Goal: Information Seeking & Learning: Learn about a topic

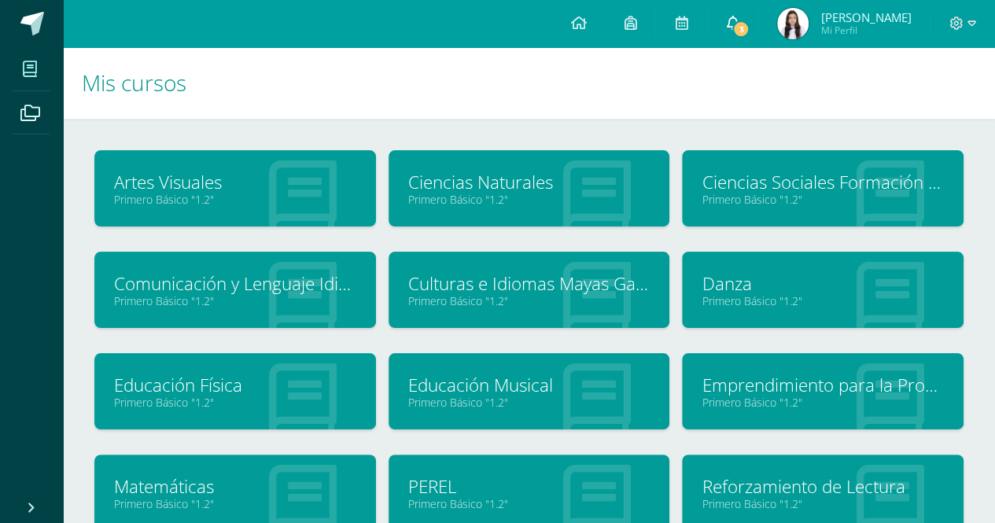
click at [739, 24] on icon at bounding box center [732, 23] width 13 height 14
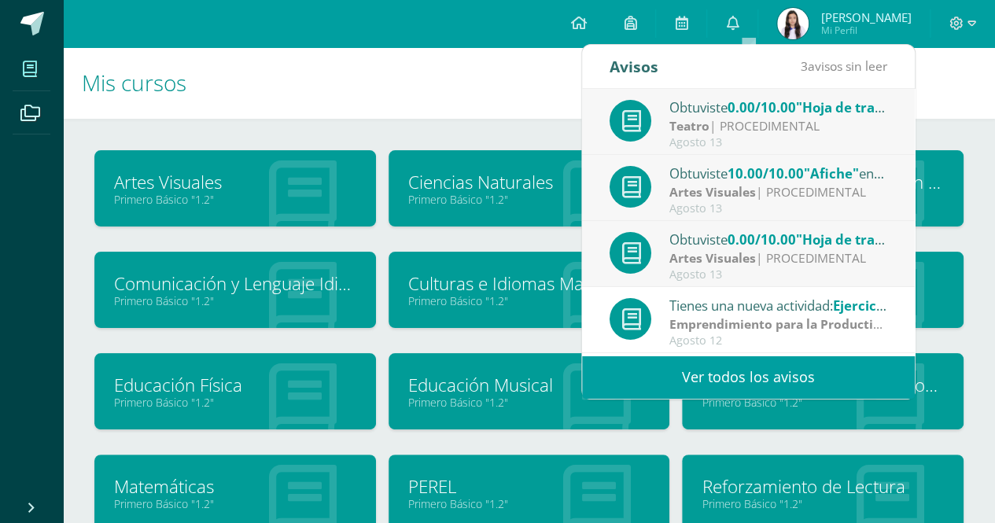
scroll to position [79, 0]
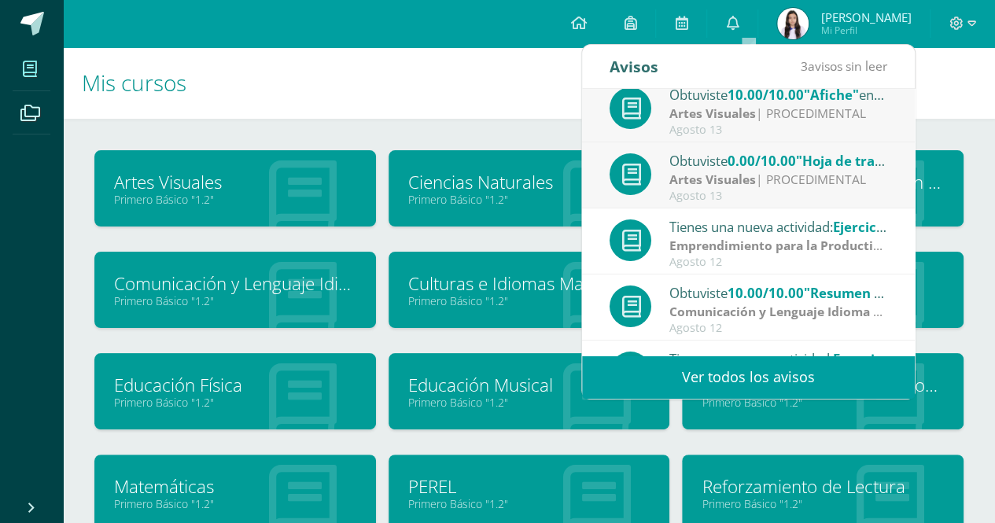
click at [762, 366] on link "Ver todos los avisos" at bounding box center [748, 377] width 333 height 43
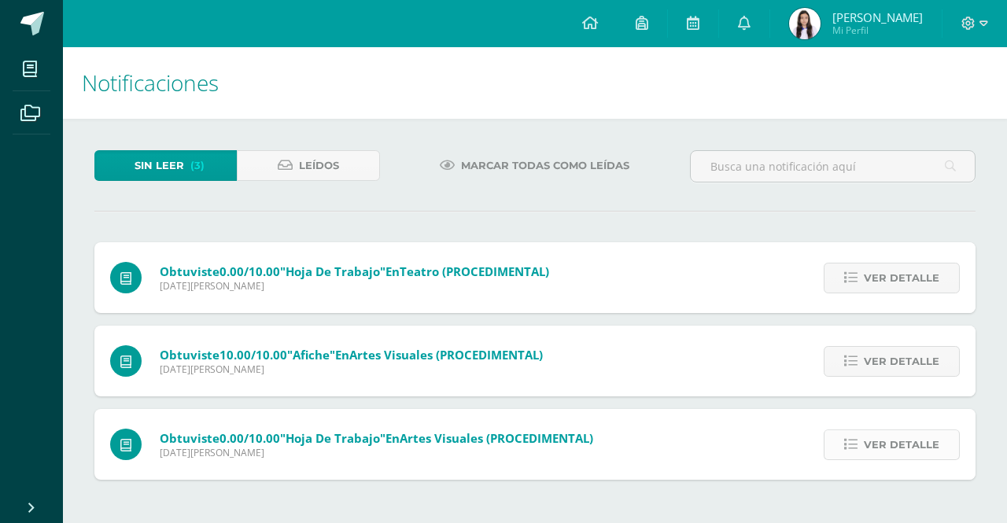
click at [881, 436] on span "Ver detalle" at bounding box center [902, 444] width 76 height 29
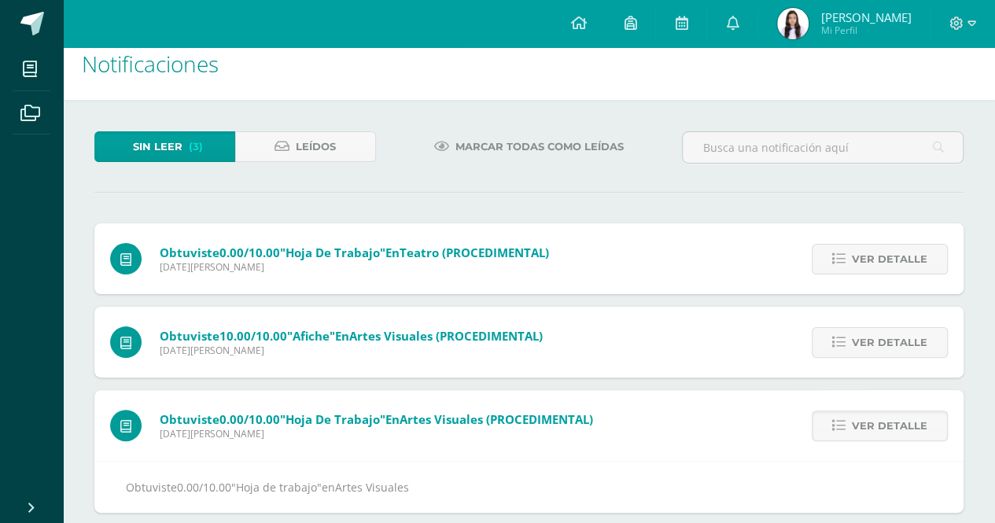
scroll to position [39, 0]
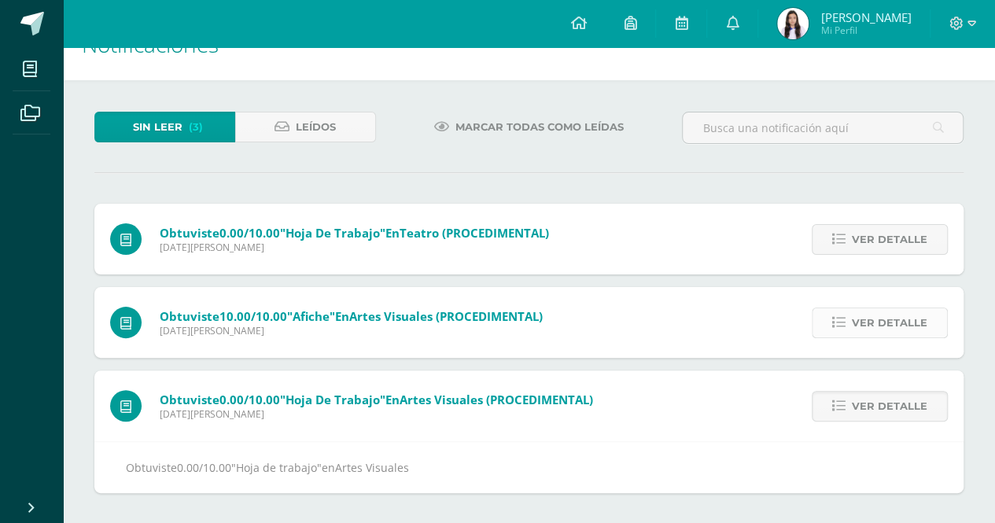
click at [877, 334] on span "Ver detalle" at bounding box center [890, 322] width 76 height 29
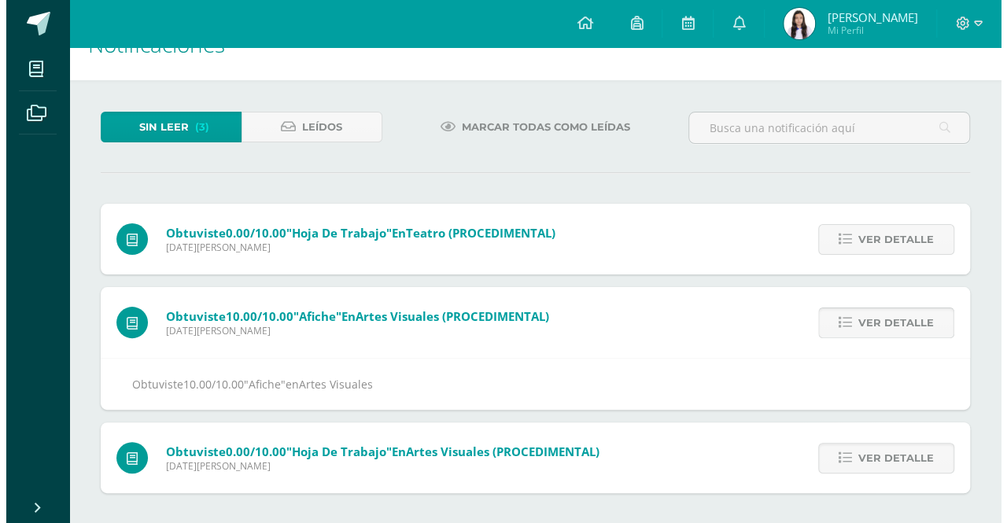
scroll to position [0, 0]
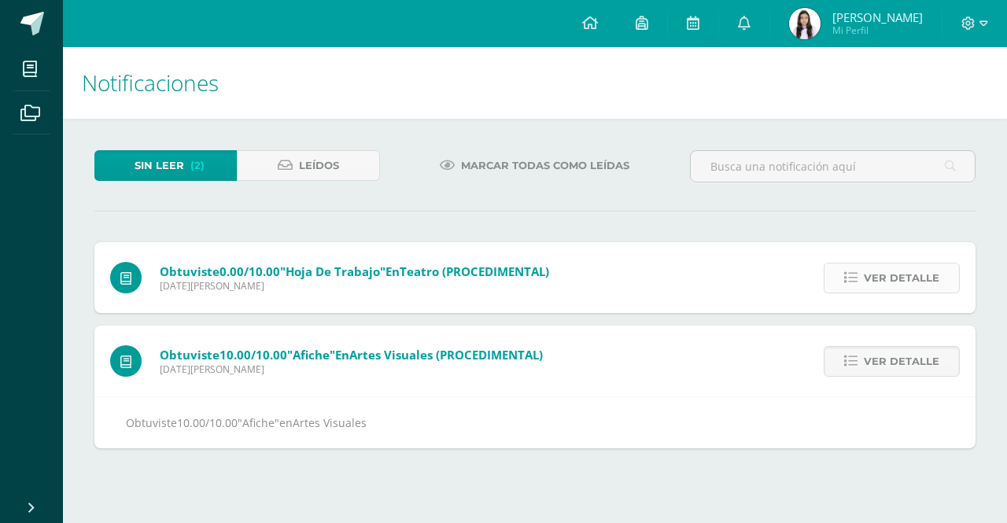
click at [850, 269] on link "Ver detalle" at bounding box center [892, 278] width 136 height 31
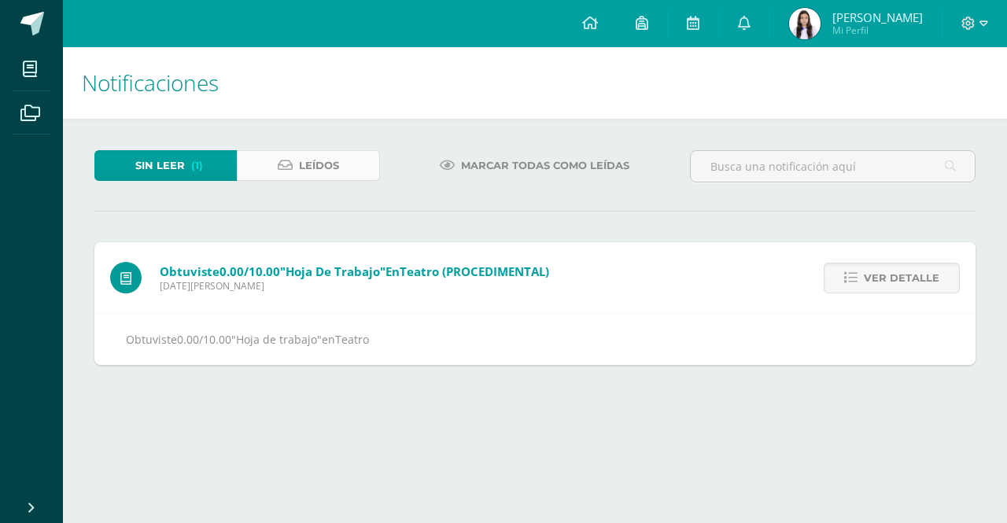
click at [278, 172] on link "Leídos" at bounding box center [308, 165] width 142 height 31
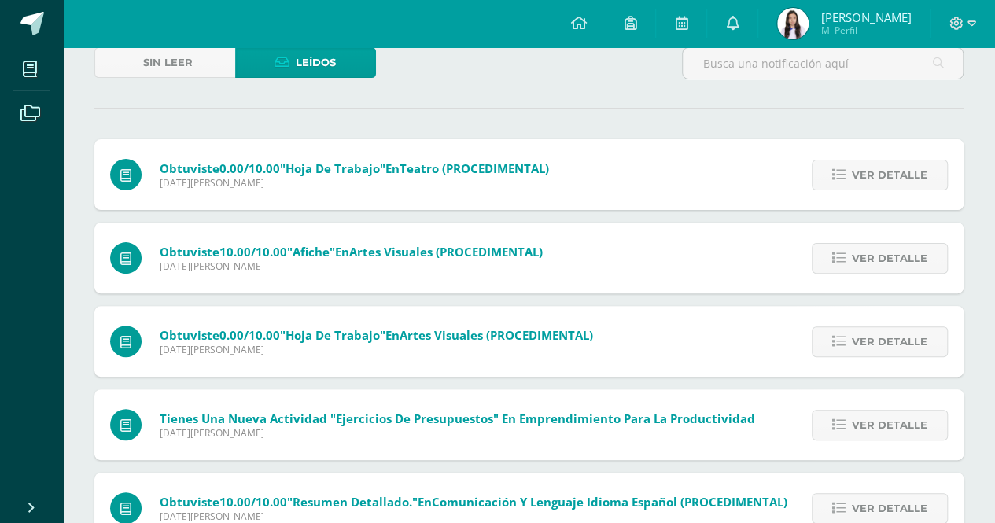
scroll to position [79, 0]
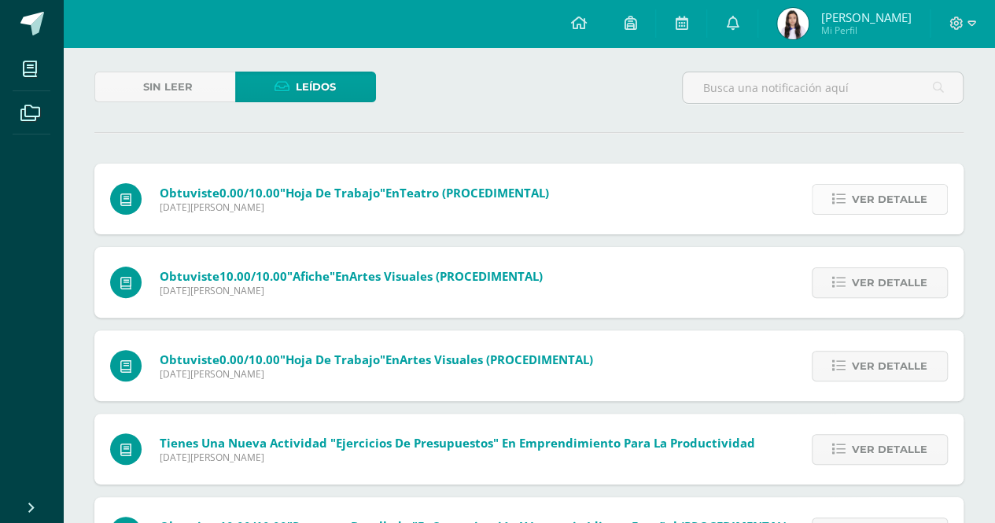
click at [864, 195] on span "Ver detalle" at bounding box center [890, 199] width 76 height 29
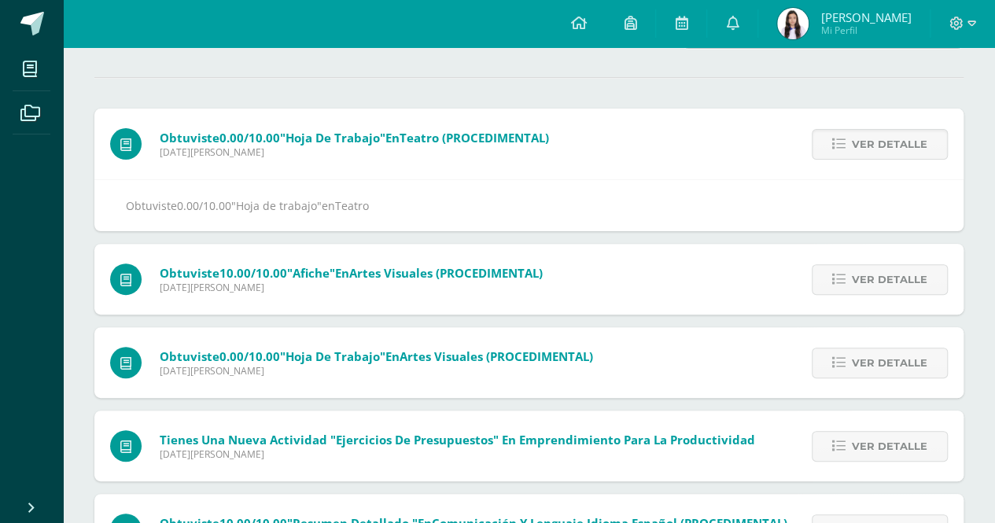
scroll to position [157, 0]
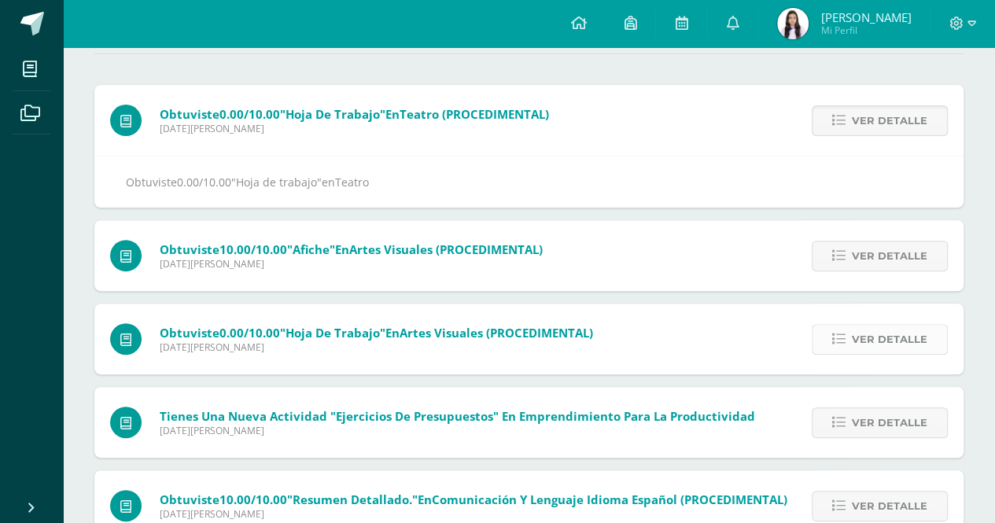
click at [823, 334] on link "Ver detalle" at bounding box center [880, 339] width 136 height 31
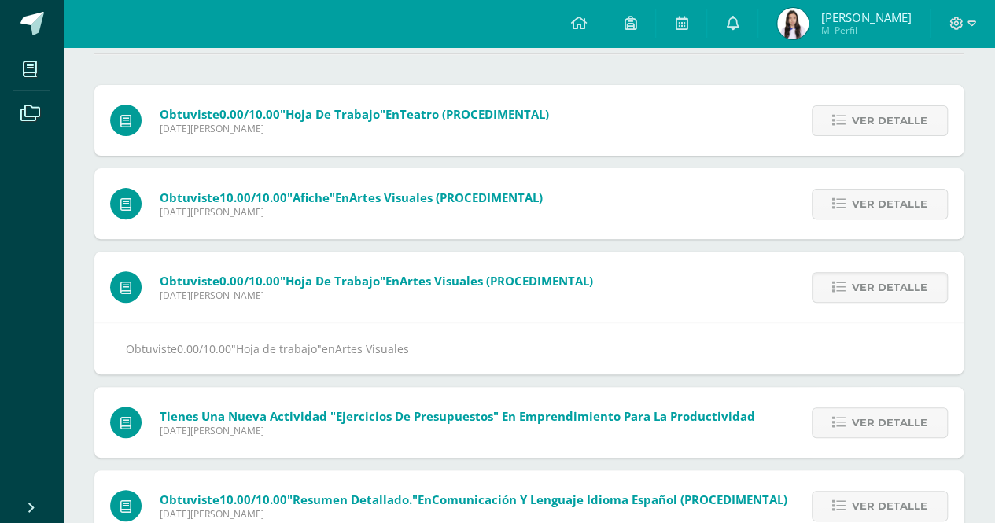
scroll to position [0, 0]
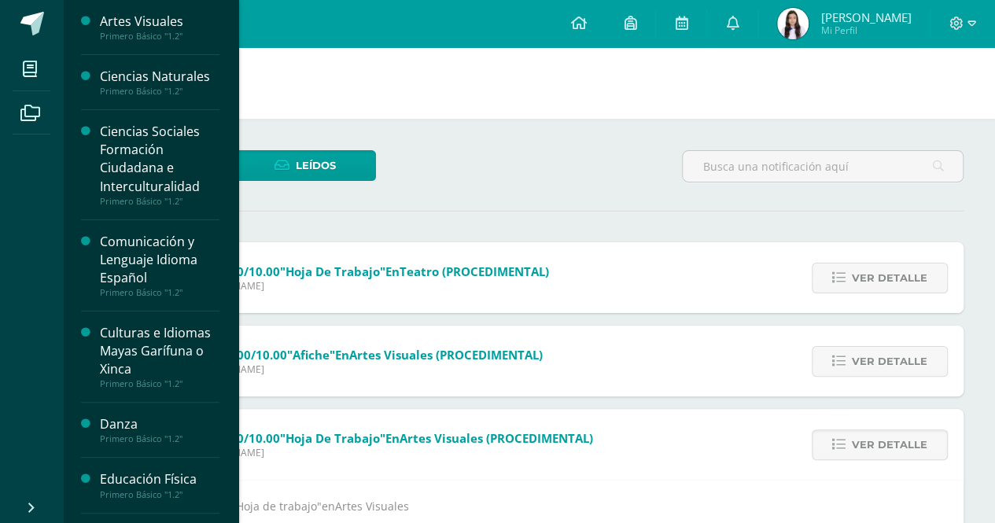
click at [146, 29] on div "Artes Visuales" at bounding box center [160, 22] width 120 height 18
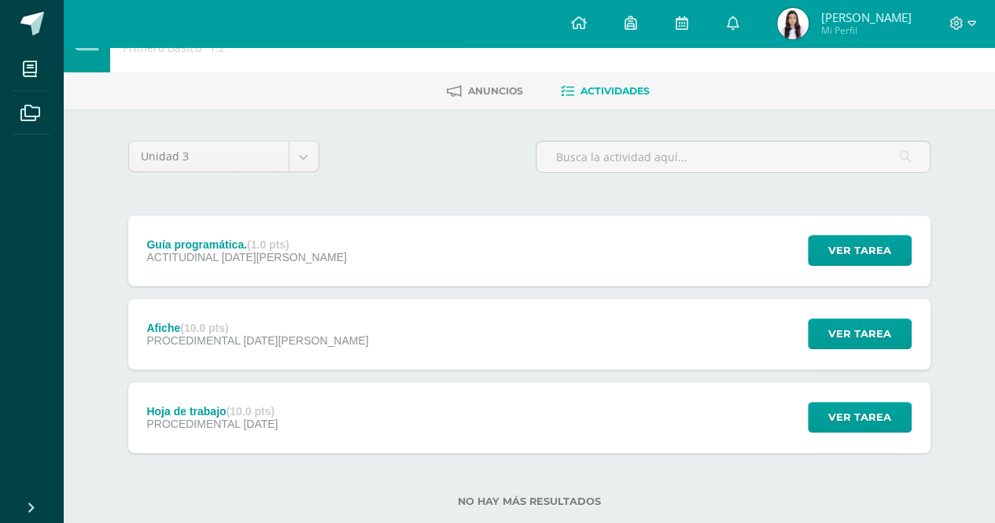
scroll to position [79, 0]
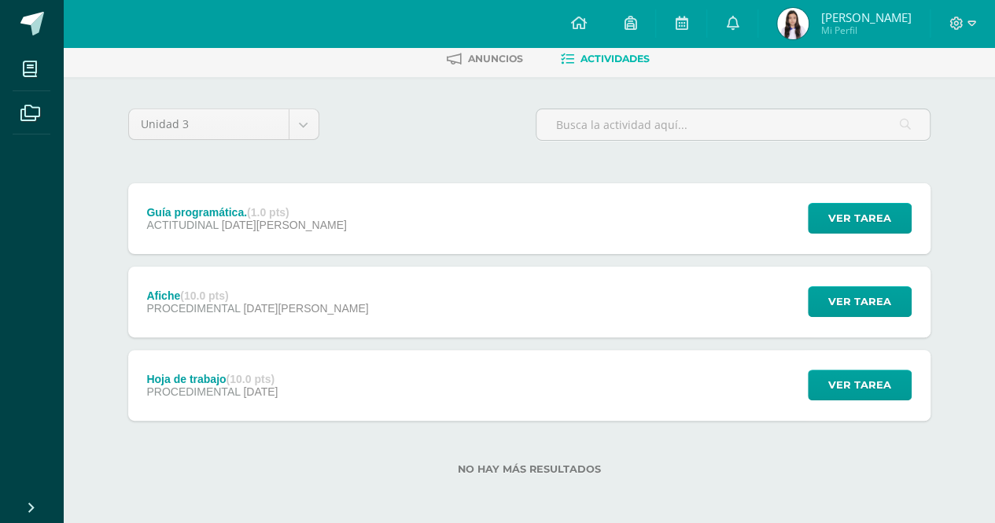
click at [360, 371] on div "Hoja de trabajo (10.0 pts) PROCEDIMENTAL 21 de Julio Ver tarea Hoja de trabajo …" at bounding box center [529, 385] width 803 height 71
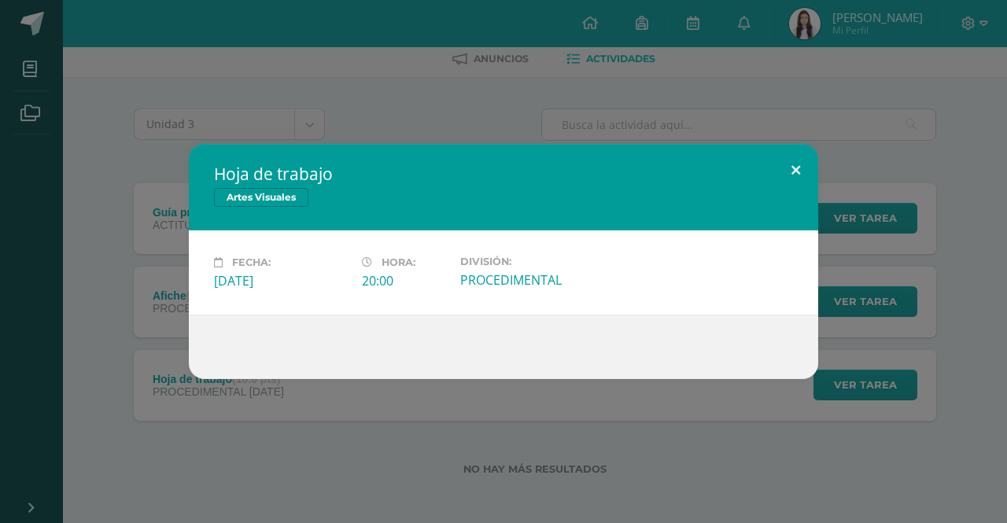
click at [789, 164] on button at bounding box center [796, 171] width 45 height 54
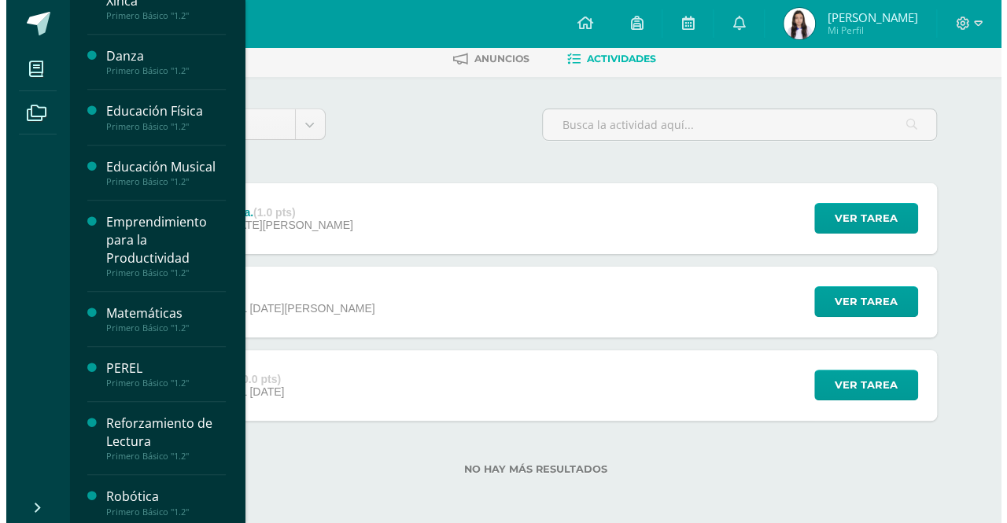
scroll to position [393, 0]
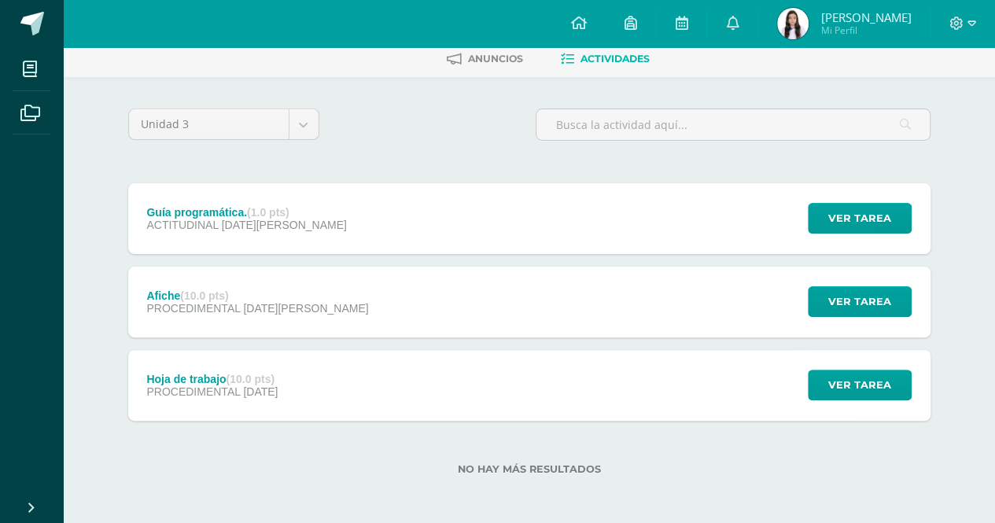
click at [401, 464] on label "No hay más resultados" at bounding box center [529, 470] width 803 height 12
click at [297, 385] on div "Hoja de trabajo (10.0 pts) PROCEDIMENTAL 21 de Julio" at bounding box center [212, 385] width 169 height 71
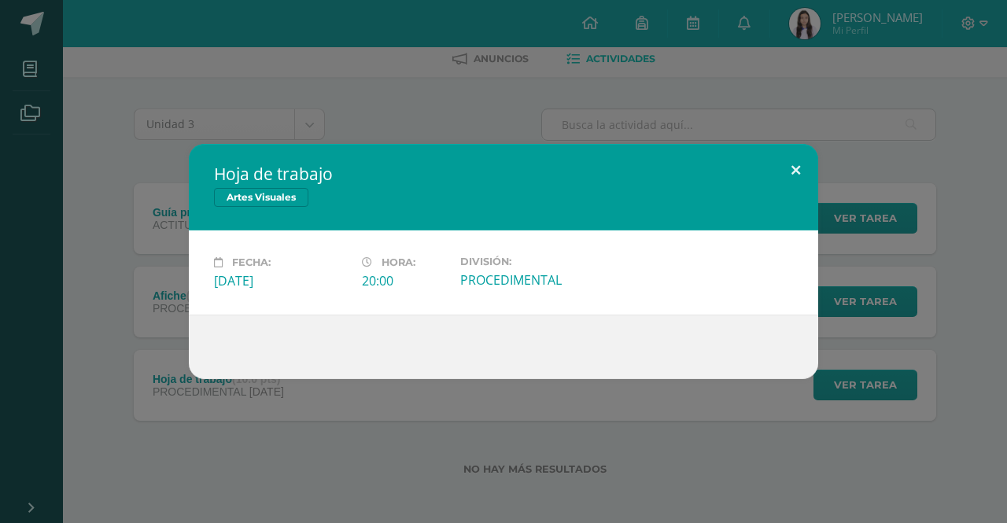
click at [795, 168] on button at bounding box center [796, 171] width 45 height 54
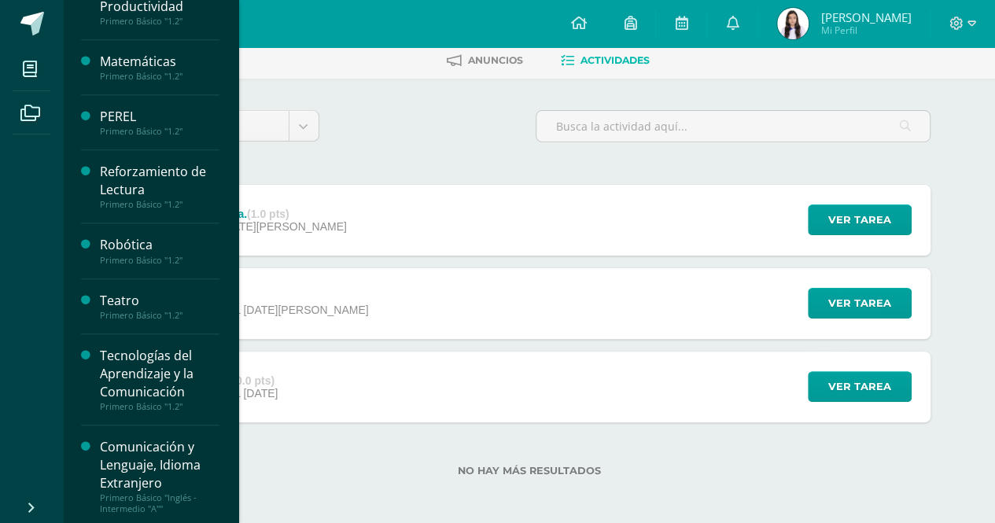
scroll to position [79, 0]
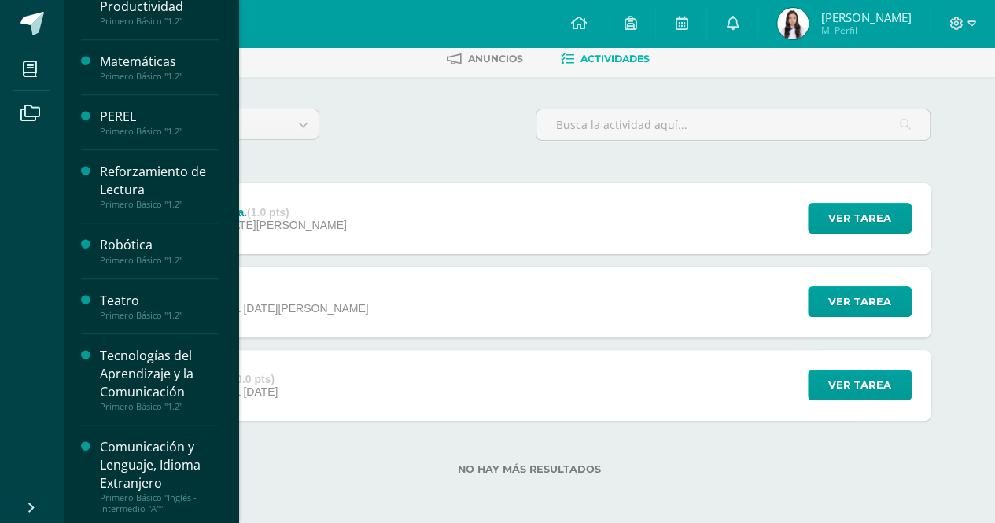
click at [105, 297] on div "Teatro" at bounding box center [160, 301] width 120 height 18
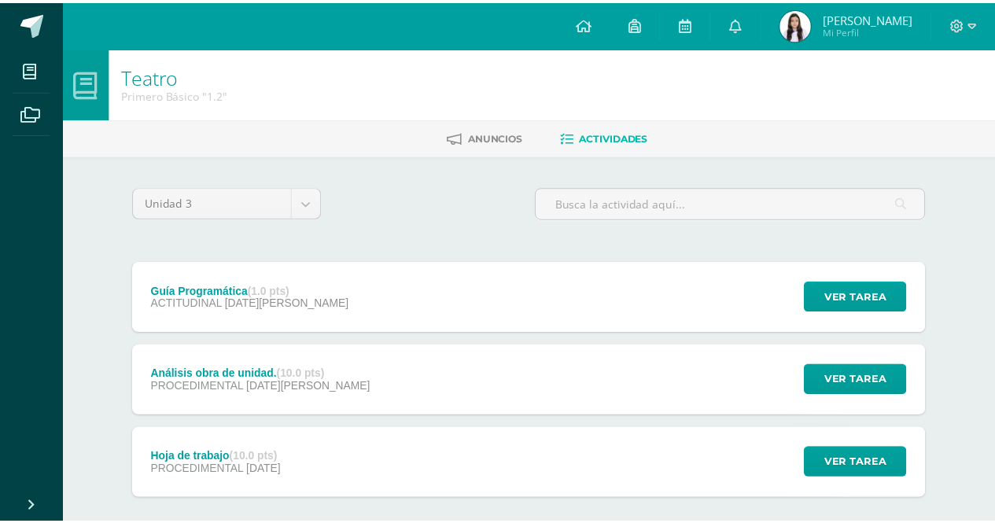
scroll to position [79, 0]
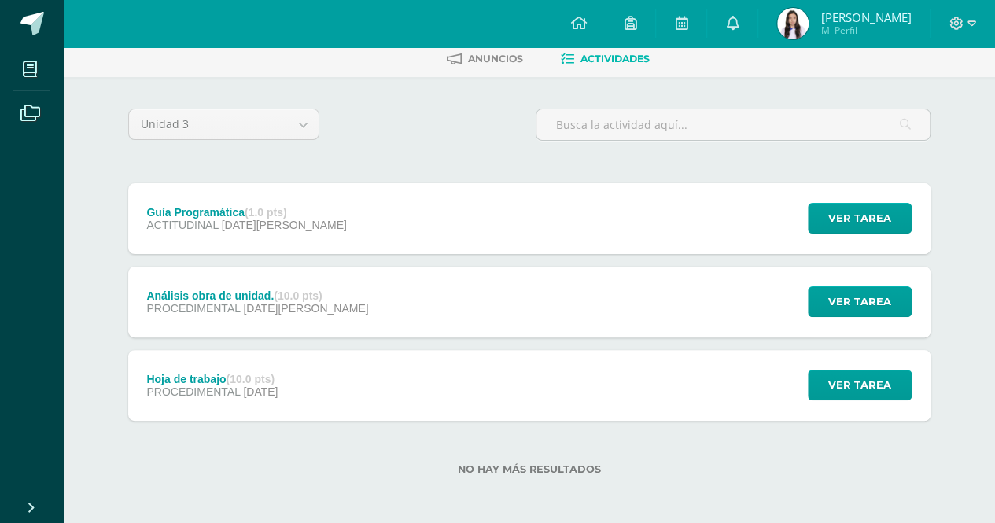
click at [264, 393] on span "21 de Julio" at bounding box center [260, 392] width 35 height 13
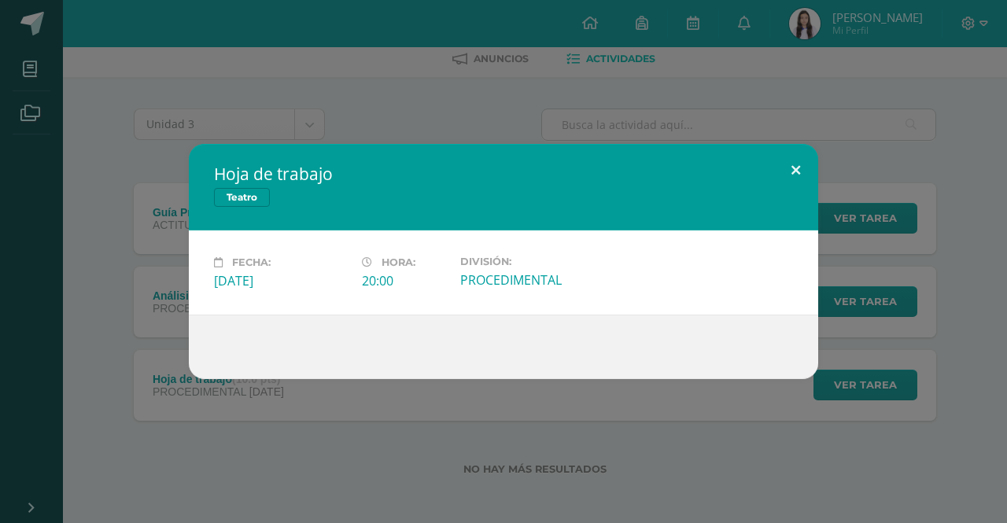
click at [792, 169] on button at bounding box center [796, 171] width 45 height 54
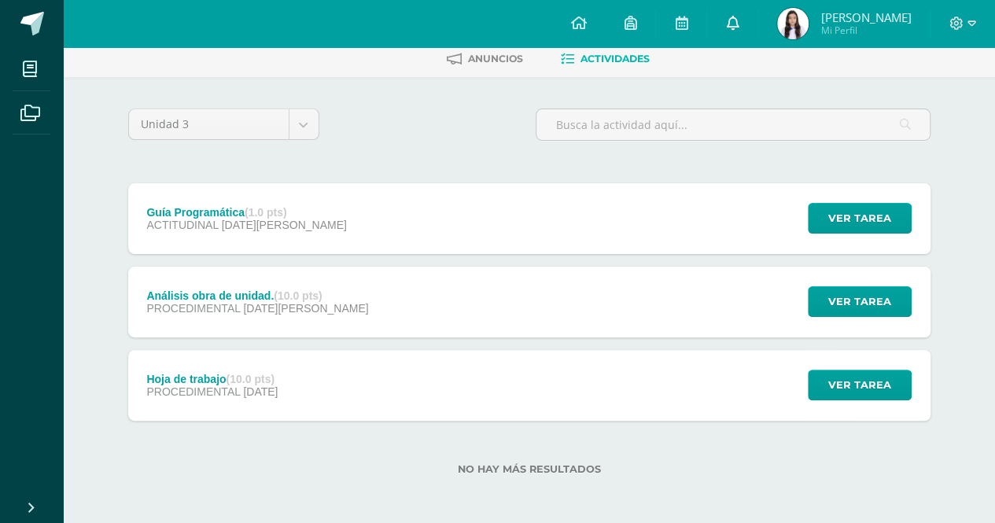
click at [735, 20] on link at bounding box center [732, 23] width 50 height 47
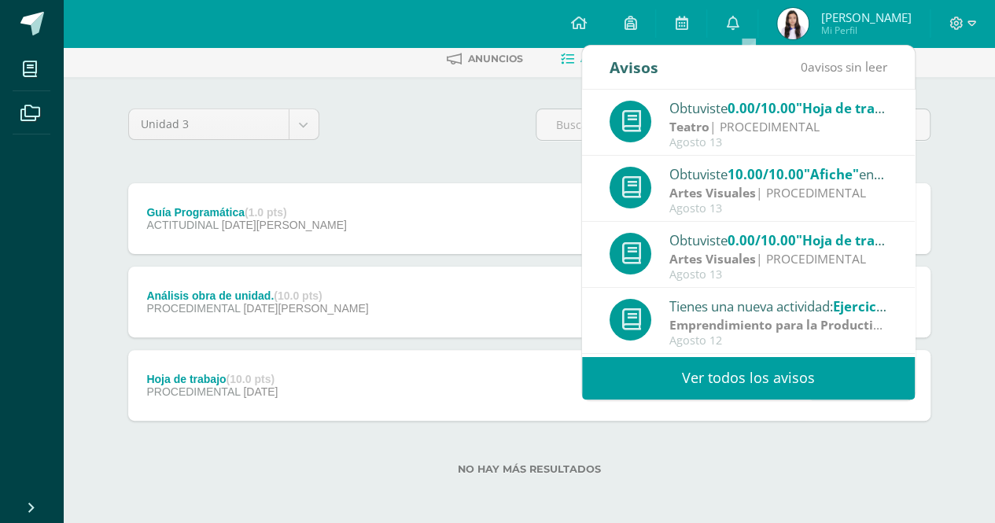
click at [446, 135] on div "Unidad 3 Unidad 1 Unidad 2 Unidad 3" at bounding box center [529, 131] width 815 height 45
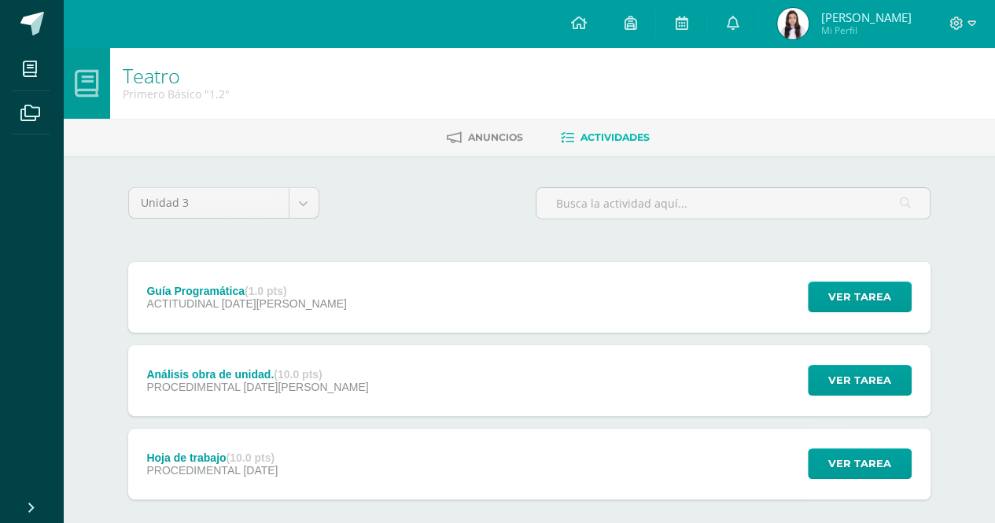
scroll to position [79, 0]
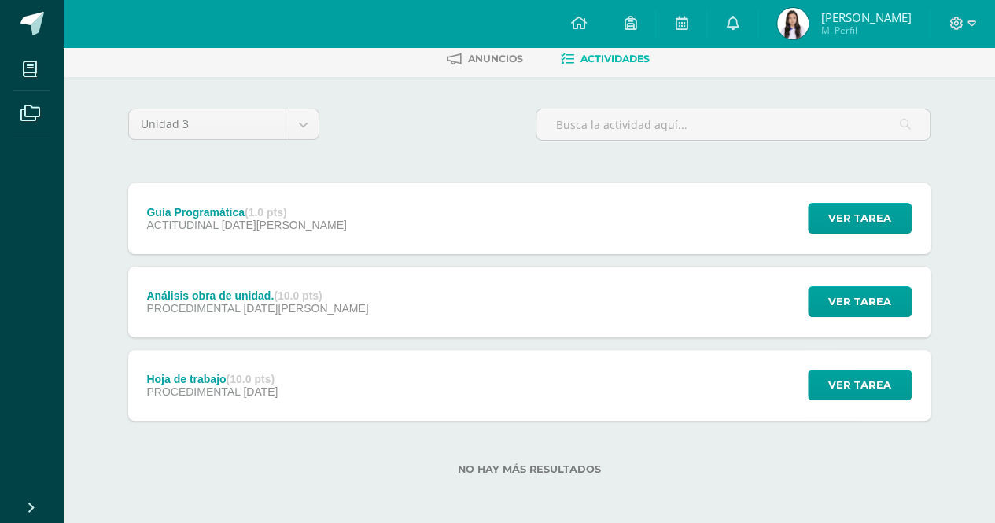
click at [354, 223] on div "Guía Programática (1.0 pts) ACTITUDINAL 08 de Agosto Ver tarea Guía Programátic…" at bounding box center [529, 218] width 803 height 71
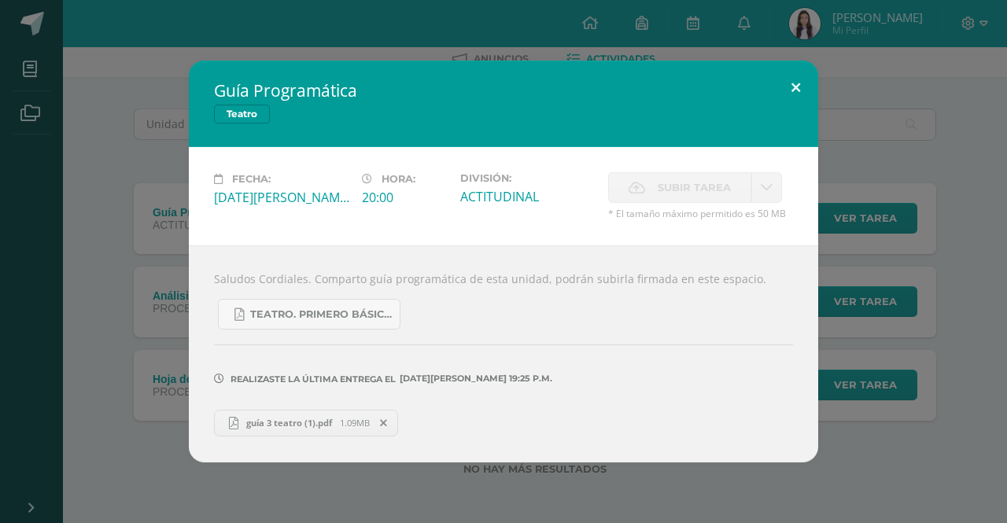
click at [805, 90] on button at bounding box center [796, 88] width 45 height 54
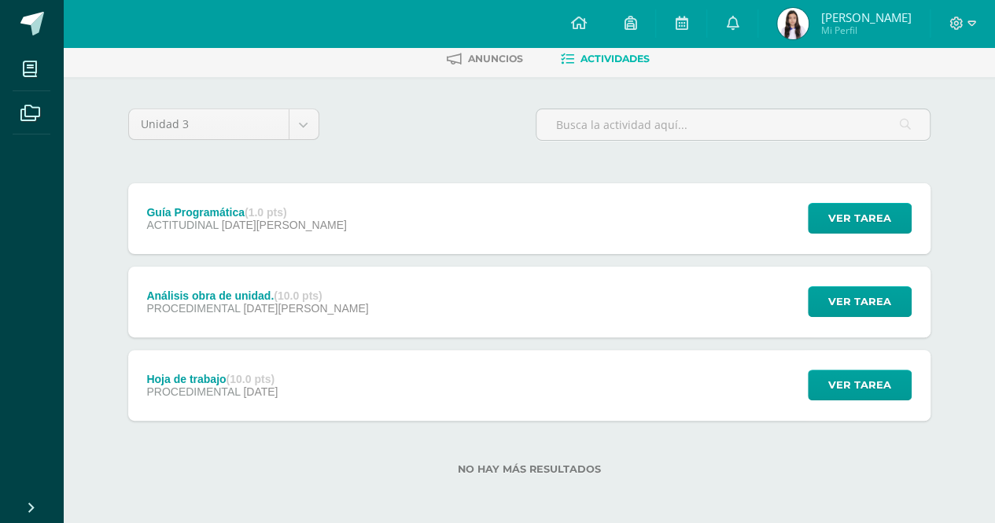
click at [245, 318] on div "Análisis obra de unidad. (10.0 pts) PROCEDIMENTAL 08 de Agosto" at bounding box center [258, 302] width 260 height 71
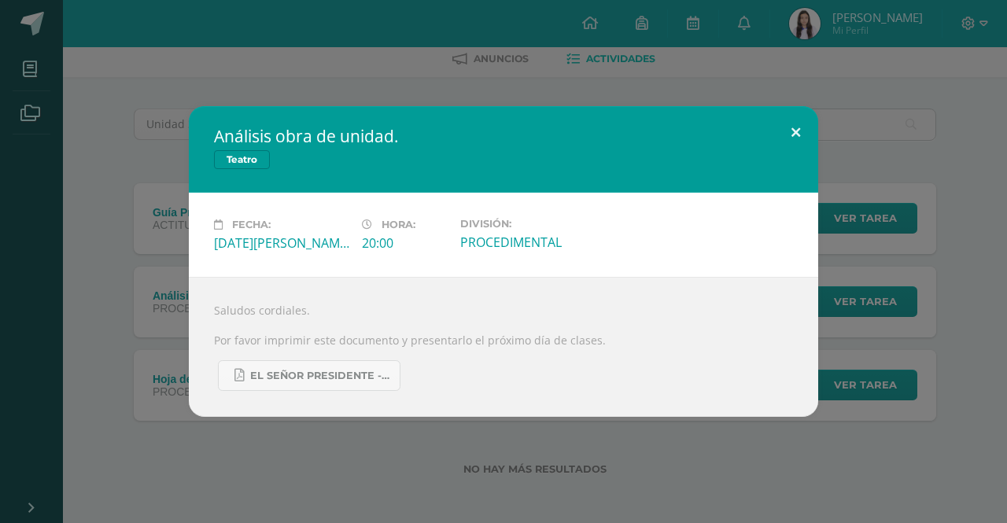
click at [801, 131] on button at bounding box center [796, 133] width 45 height 54
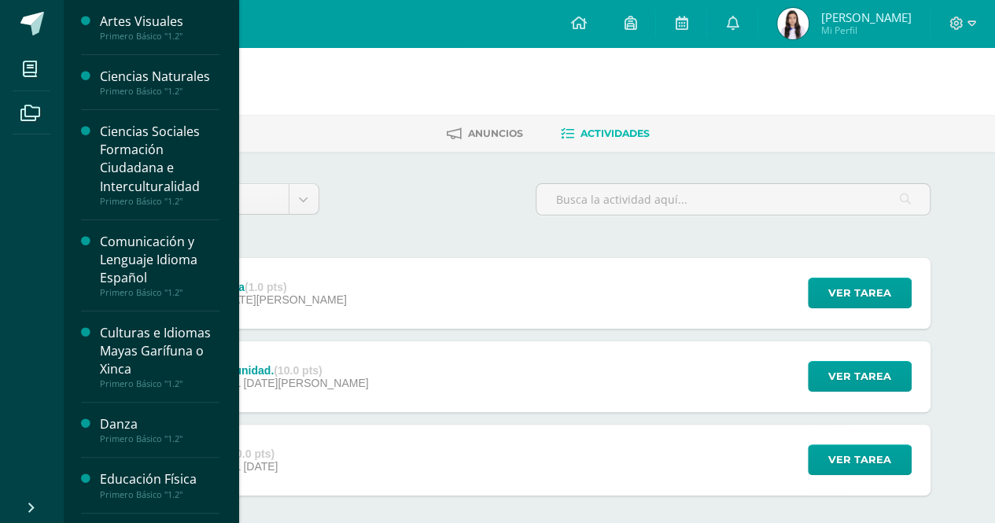
scroll to position [0, 0]
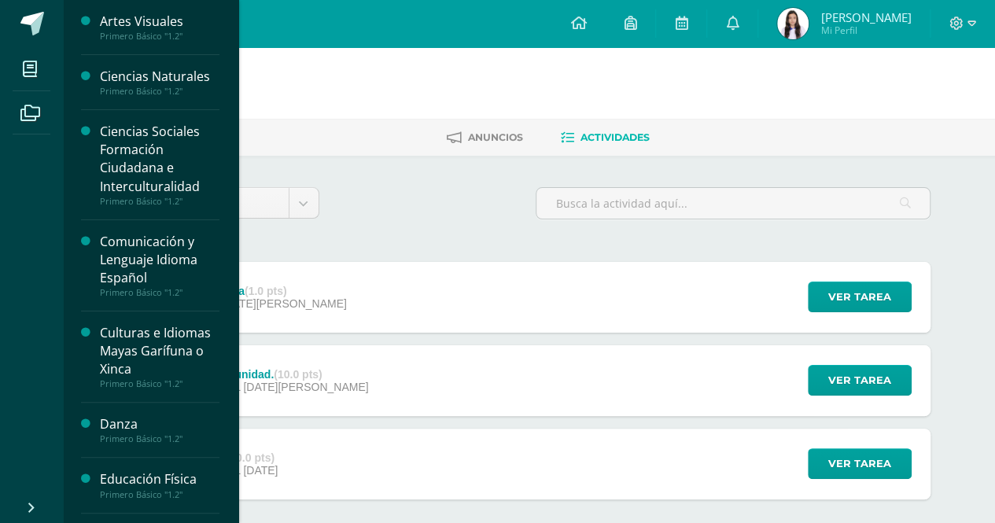
click at [121, 31] on div "Primero Básico "1.2"" at bounding box center [160, 36] width 120 height 11
click at [122, 74] on div "Ciencias Naturales" at bounding box center [160, 77] width 120 height 18
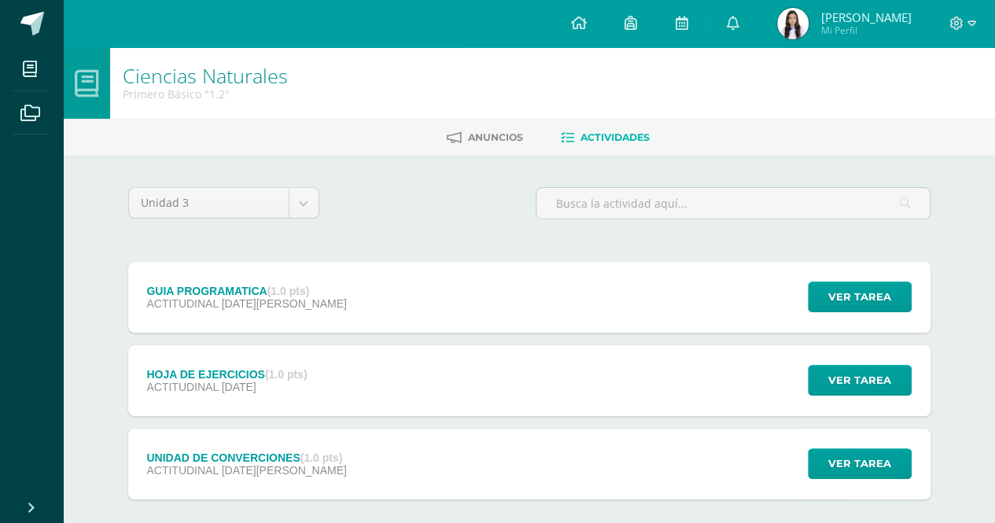
click at [240, 303] on span "[DATE][PERSON_NAME]" at bounding box center [284, 303] width 125 height 13
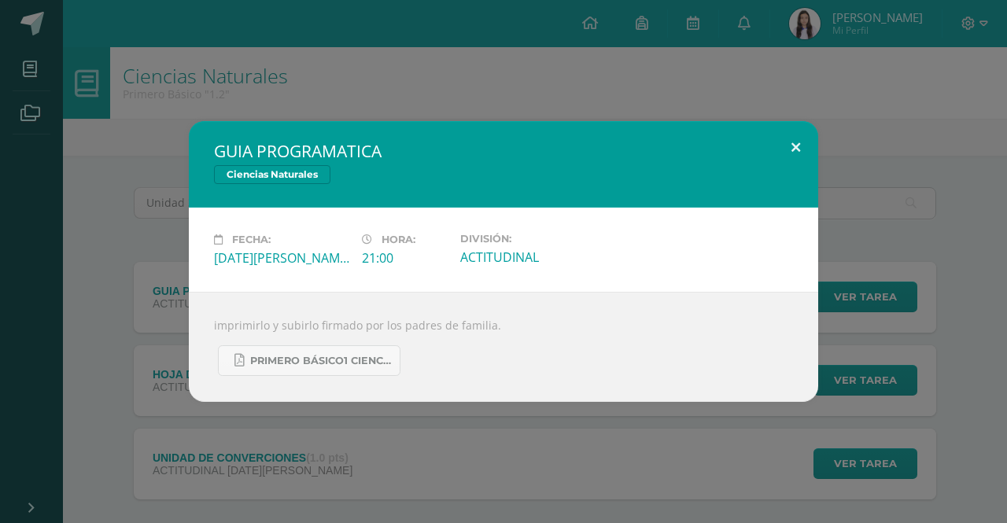
click at [801, 142] on button at bounding box center [796, 148] width 45 height 54
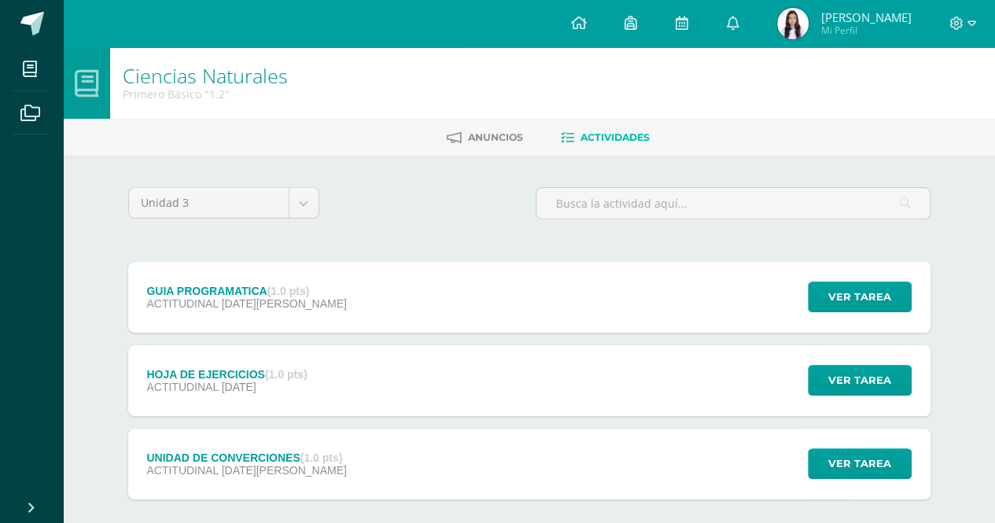
click at [258, 351] on div "HOJA DE EJERCICIOS (1.0 pts) ACTITUDINAL [DATE]" at bounding box center [227, 380] width 198 height 71
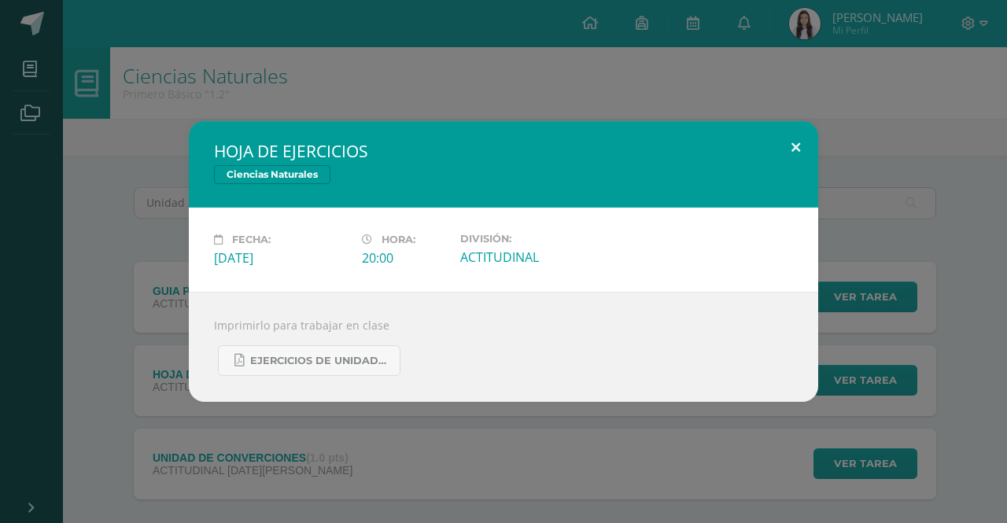
click at [784, 142] on button at bounding box center [796, 148] width 45 height 54
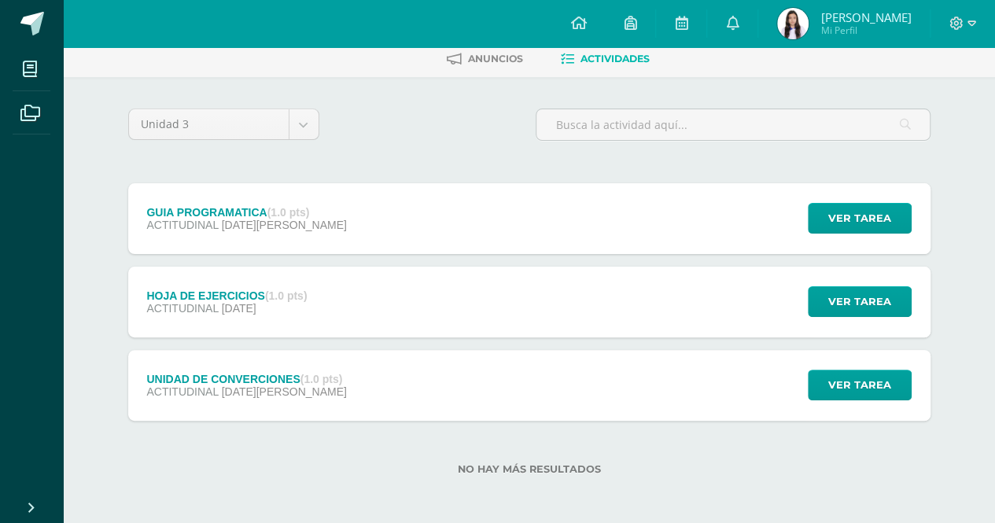
scroll to position [79, 0]
click at [296, 392] on div "ACTITUDINAL [DATE]" at bounding box center [246, 392] width 200 height 13
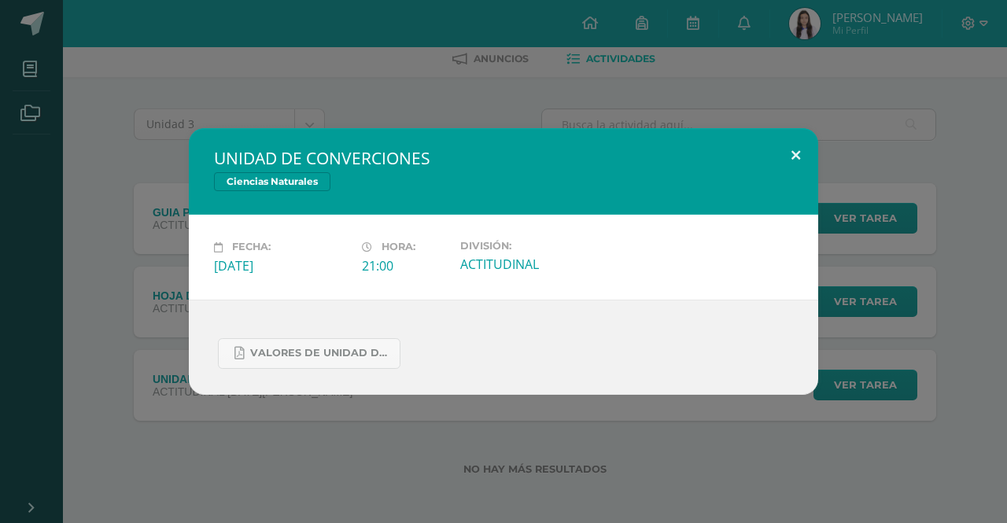
click at [782, 157] on button at bounding box center [796, 155] width 45 height 54
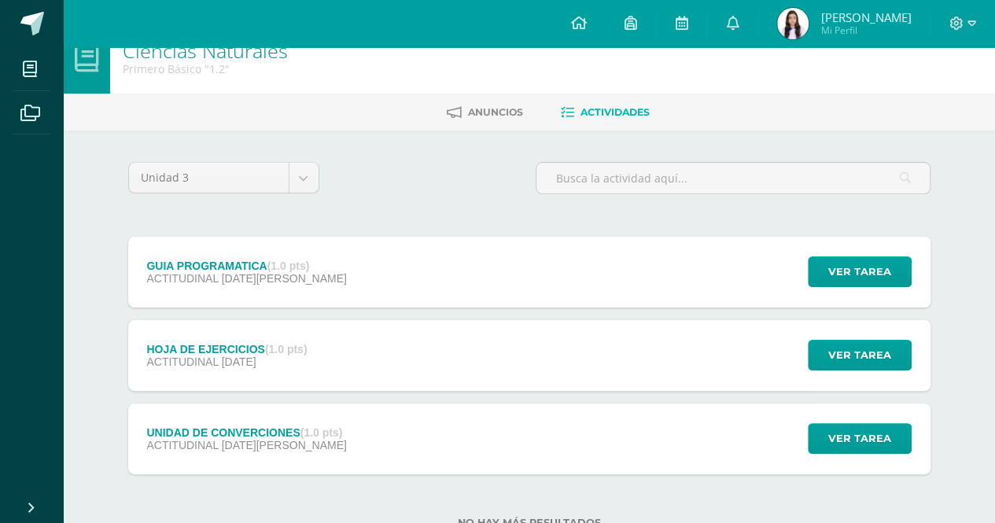
scroll to position [0, 0]
